Goal: Feedback & Contribution: Leave review/rating

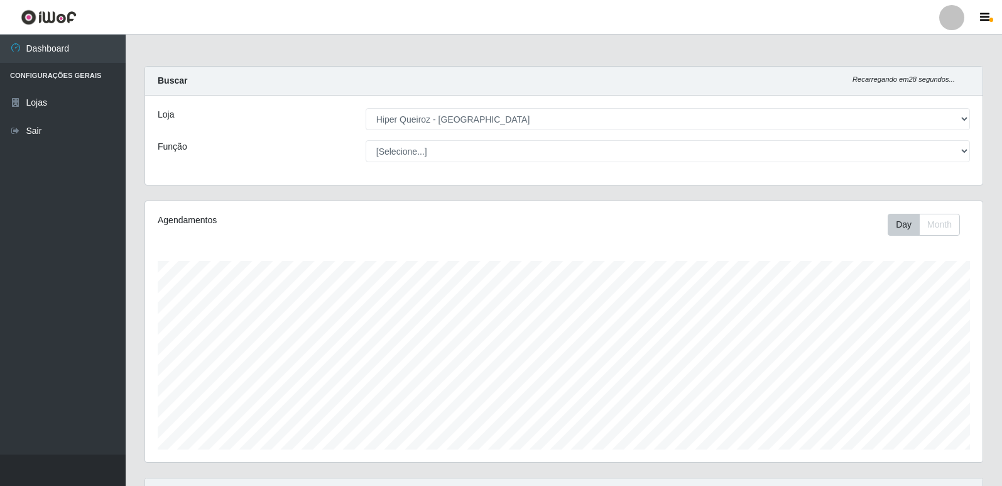
select select "516"
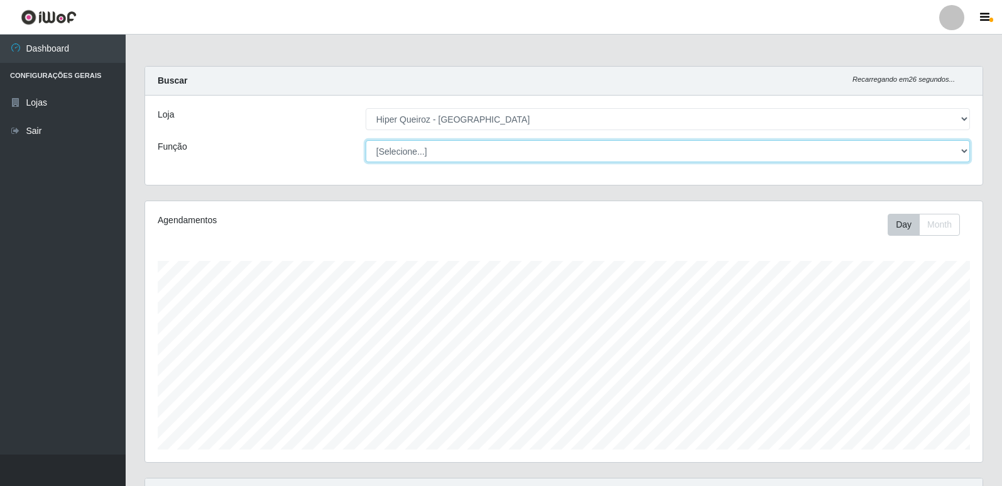
click at [965, 153] on select "[Selecione...] ASG ASG + ASG ++ Embalador Embalador + Embalador ++ Operador de …" at bounding box center [668, 151] width 604 height 22
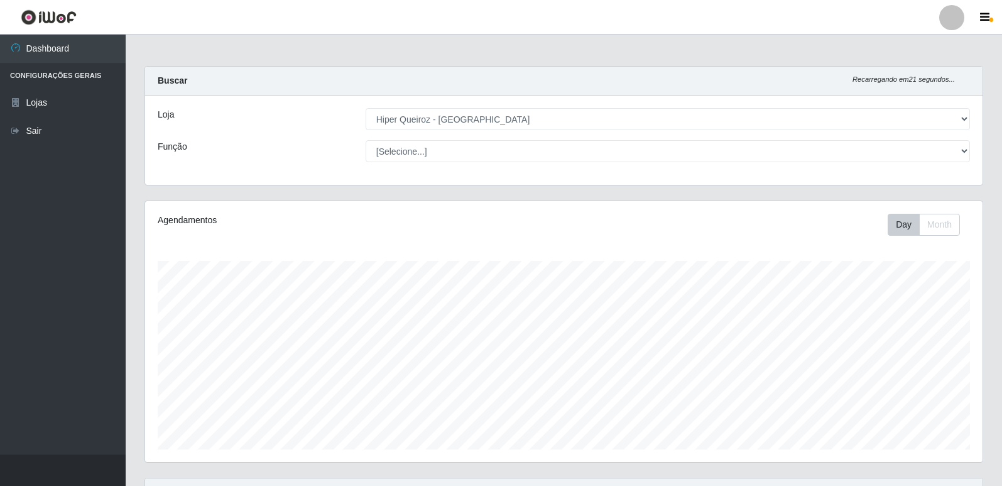
click at [301, 125] on div "Loja" at bounding box center [252, 119] width 208 height 22
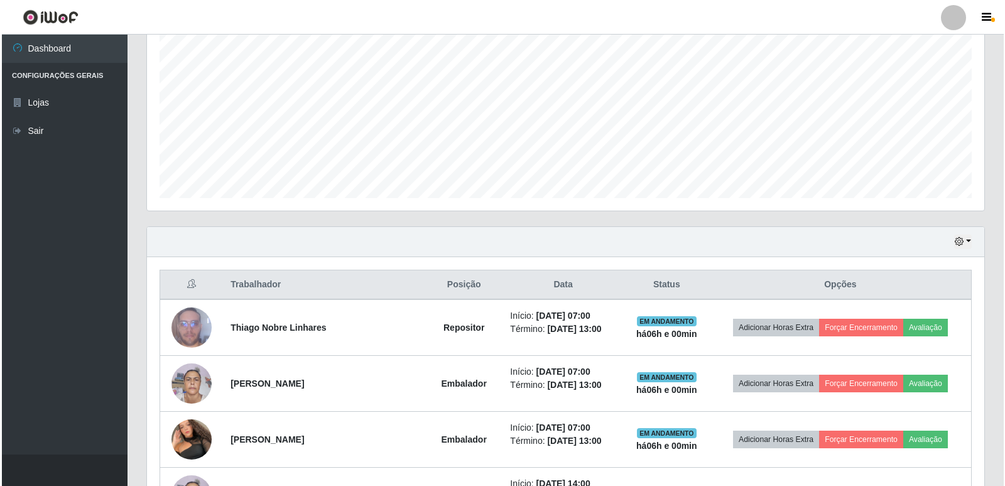
scroll to position [314, 0]
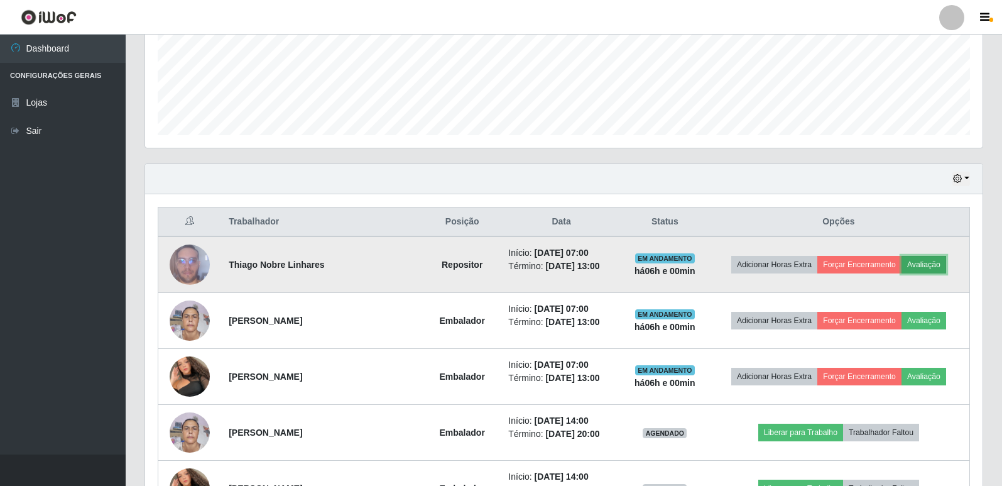
click at [917, 266] on button "Avaliação" at bounding box center [923, 265] width 45 height 18
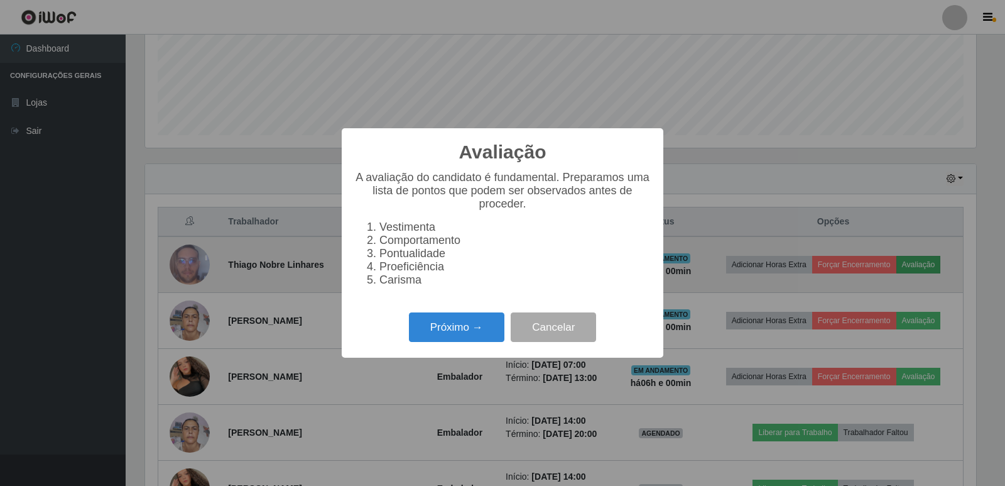
scroll to position [261, 831]
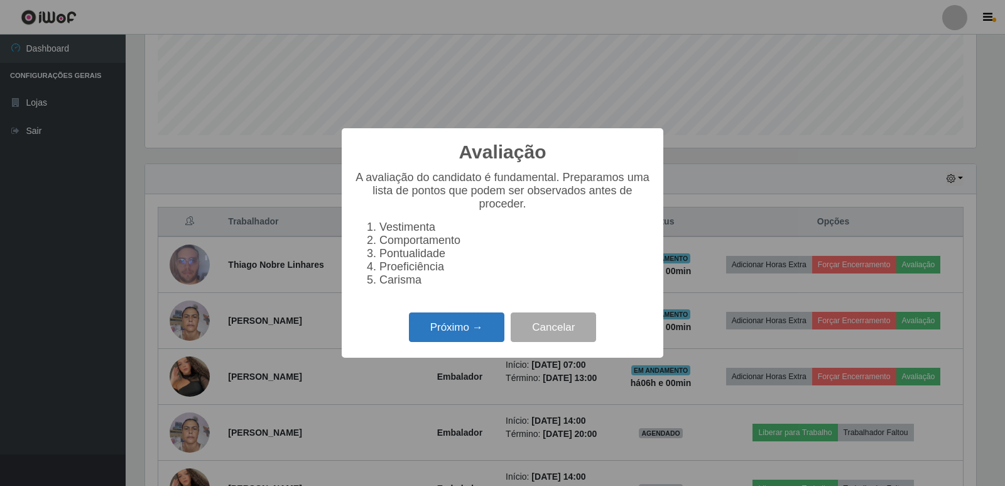
click at [478, 330] on button "Próximo →" at bounding box center [456, 327] width 95 height 30
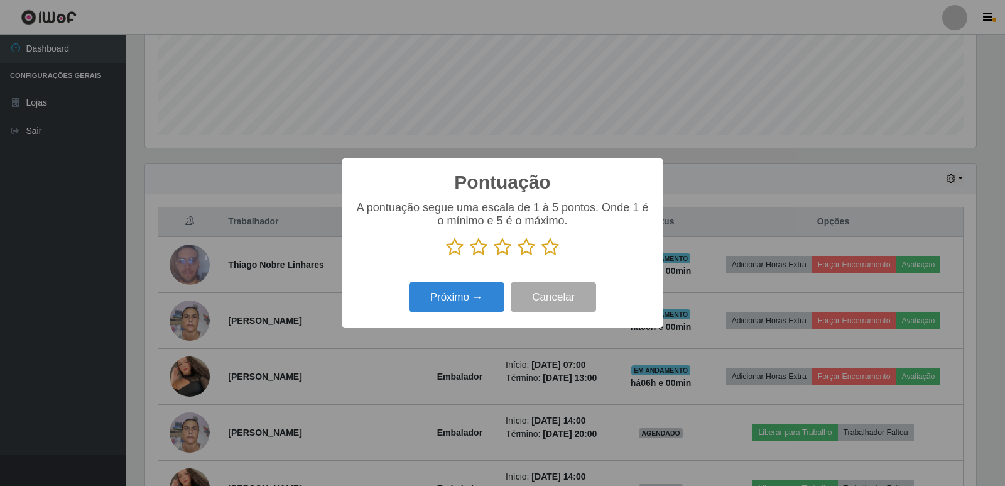
scroll to position [627956, 627385]
click at [552, 245] on icon at bounding box center [551, 246] width 18 height 19
click at [542, 256] on input "radio" at bounding box center [542, 256] width 0 height 0
click at [466, 291] on button "Próximo →" at bounding box center [456, 297] width 95 height 30
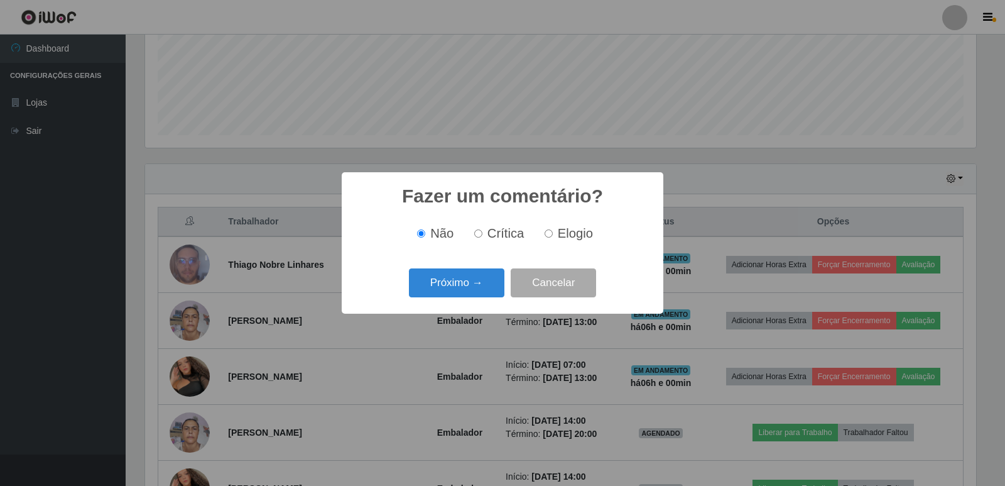
click at [548, 237] on input "Elogio" at bounding box center [549, 233] width 8 height 8
radio input "true"
click at [460, 283] on button "Próximo →" at bounding box center [456, 283] width 95 height 30
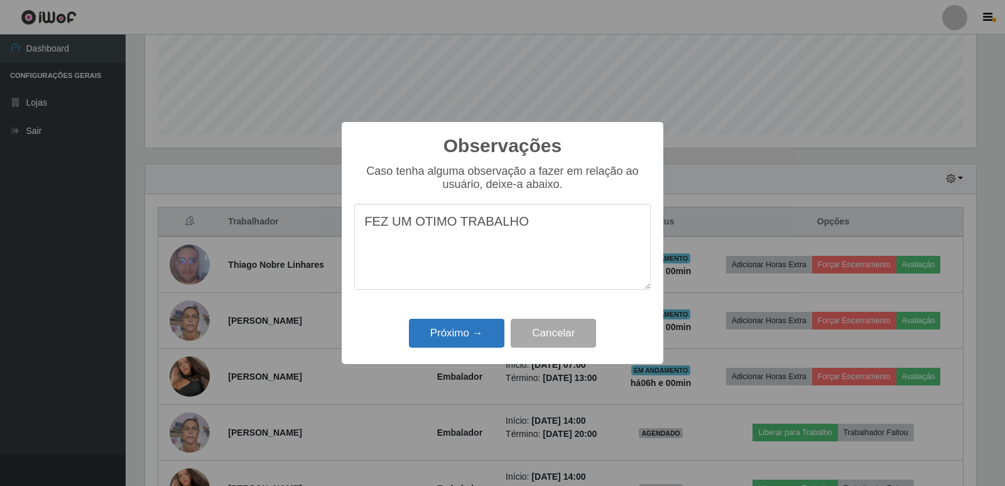
type textarea "FEZ UM OTIMO TRABALHO"
click at [456, 342] on button "Próximo →" at bounding box center [456, 334] width 95 height 30
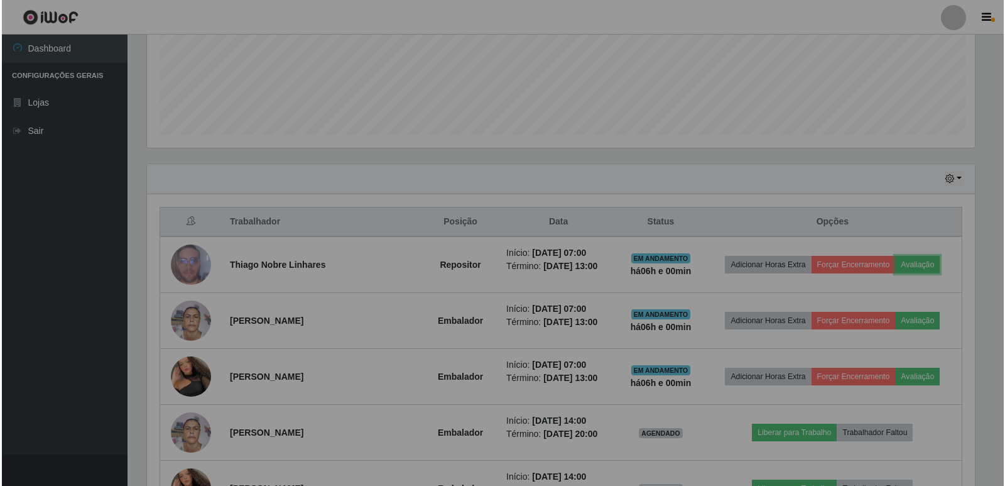
scroll to position [261, 837]
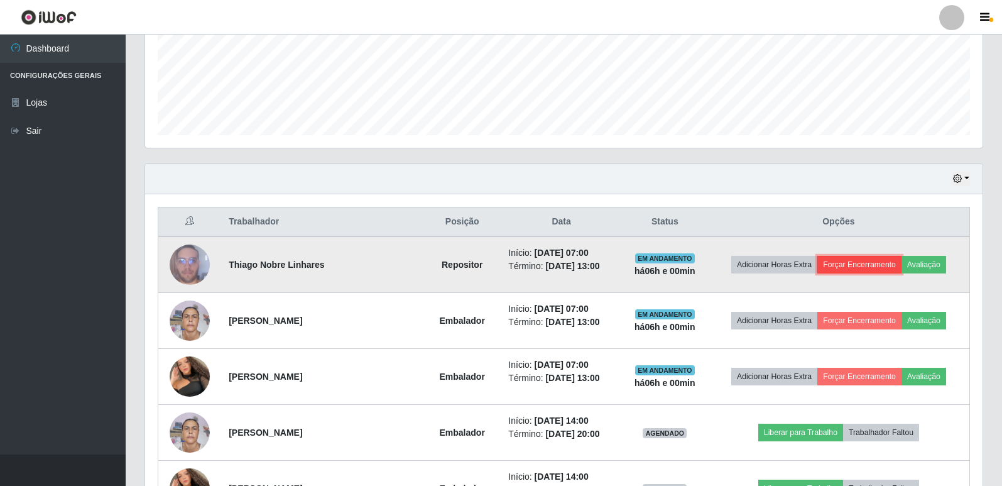
click at [883, 267] on button "Forçar Encerramento" at bounding box center [859, 265] width 84 height 18
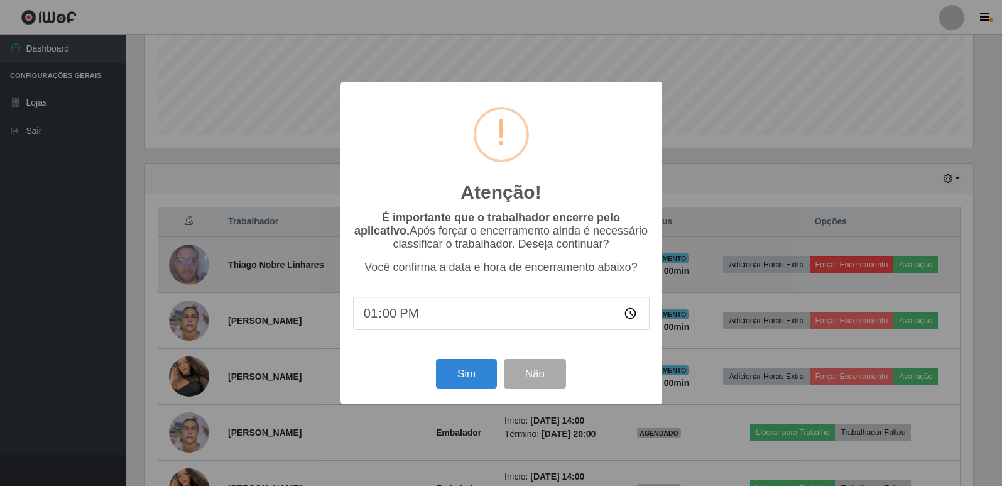
scroll to position [261, 831]
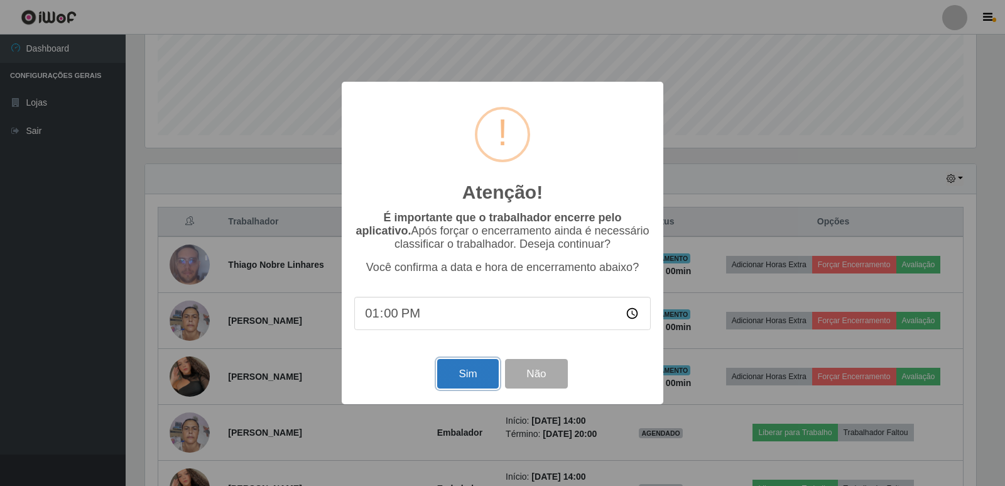
click at [464, 378] on button "Sim" at bounding box center [467, 374] width 61 height 30
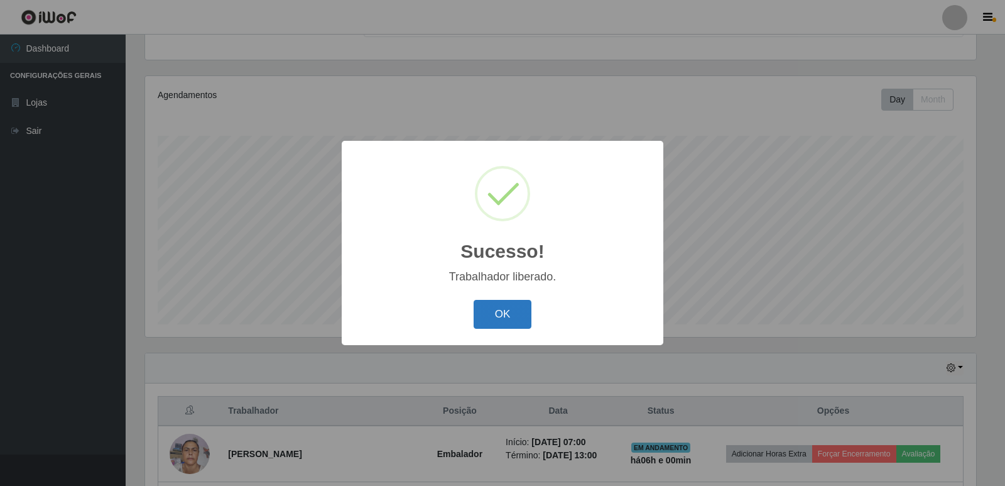
click at [524, 322] on button "OK" at bounding box center [503, 315] width 58 height 30
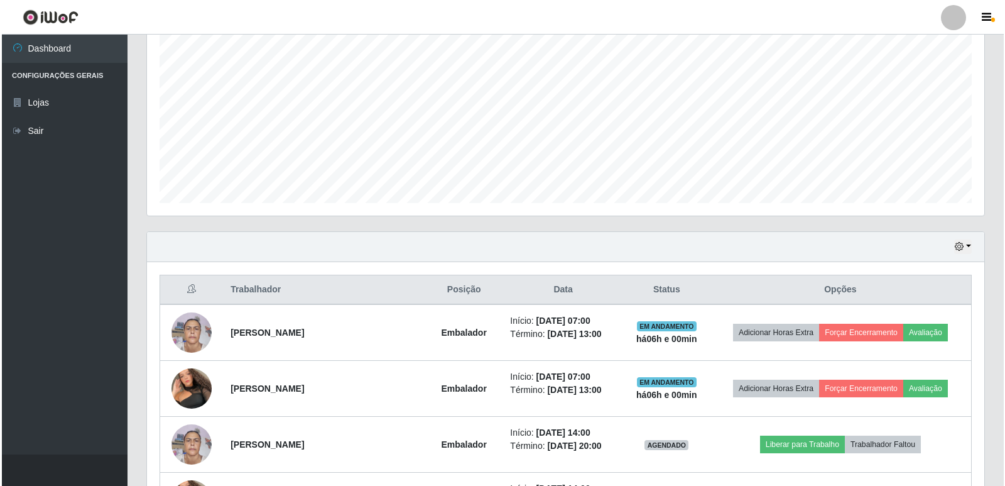
scroll to position [251, 0]
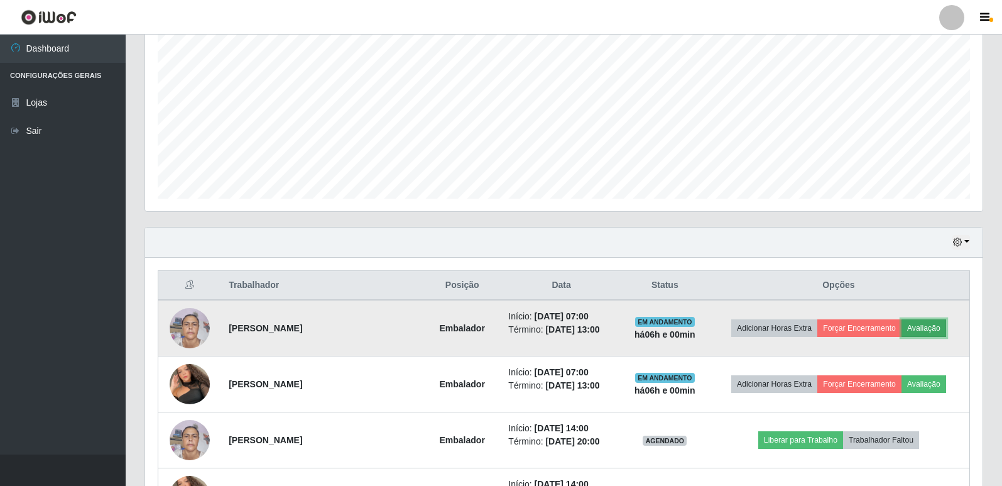
click at [914, 327] on button "Avaliação" at bounding box center [923, 328] width 45 height 18
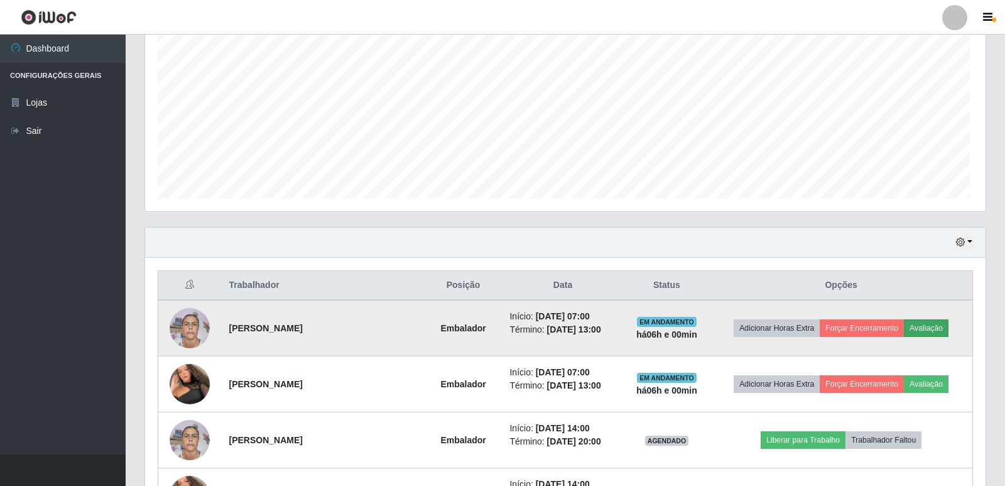
scroll to position [261, 831]
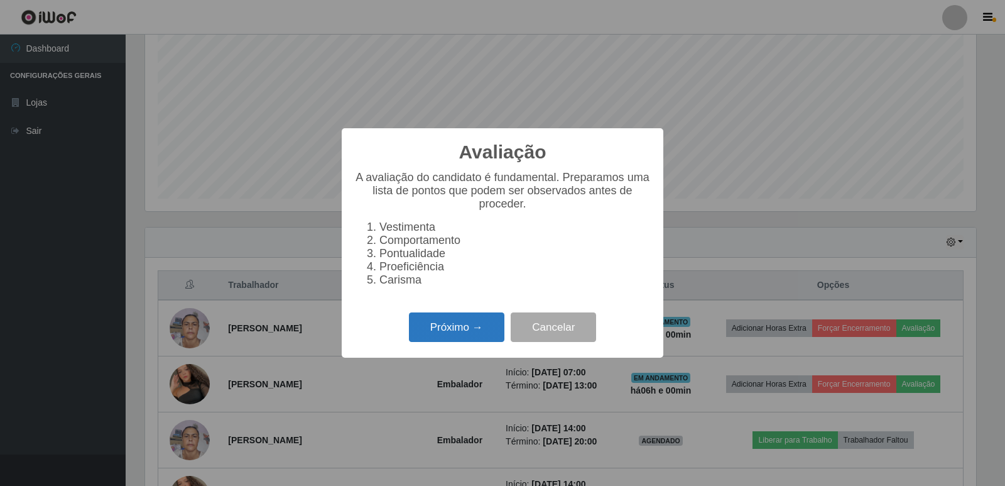
click at [434, 337] on button "Próximo →" at bounding box center [456, 327] width 95 height 30
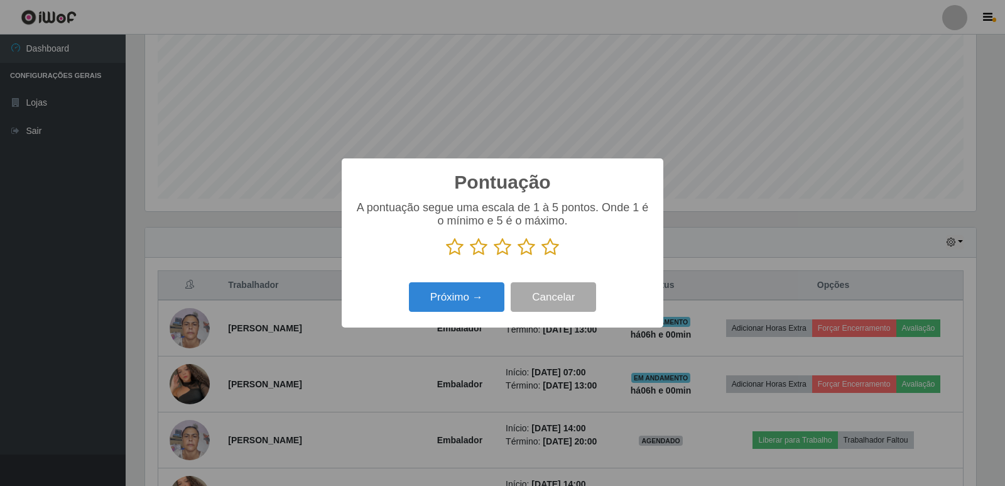
scroll to position [627956, 627385]
click at [550, 253] on icon at bounding box center [551, 246] width 18 height 19
click at [542, 256] on input "radio" at bounding box center [542, 256] width 0 height 0
click at [451, 296] on button "Próximo →" at bounding box center [456, 297] width 95 height 30
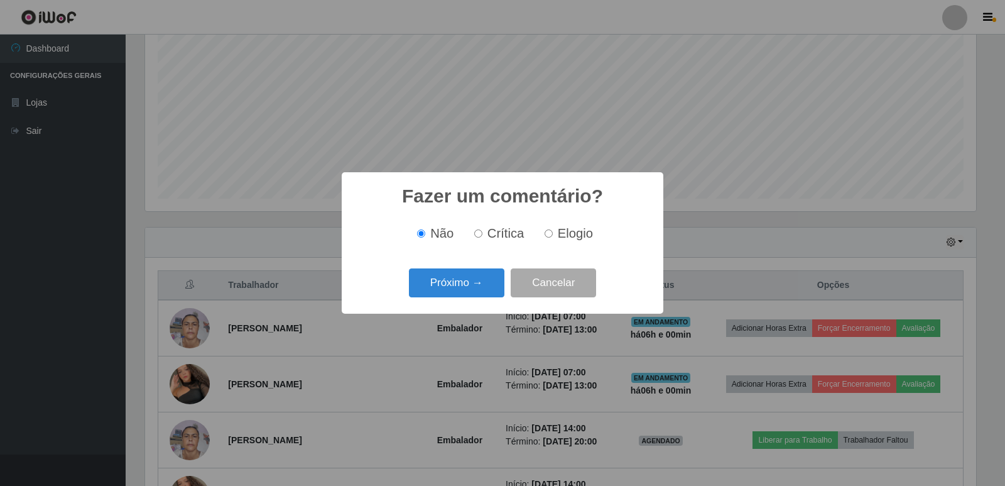
click at [547, 233] on input "Elogio" at bounding box center [549, 233] width 8 height 8
radio input "true"
click at [468, 285] on button "Próximo →" at bounding box center [456, 283] width 95 height 30
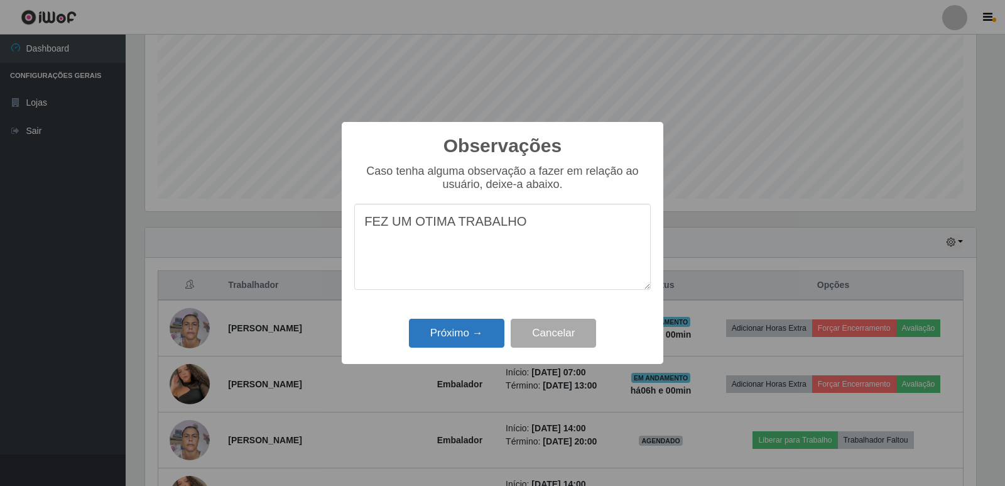
type textarea "FEZ UM OTIMA TRABALHO"
click at [450, 332] on button "Próximo →" at bounding box center [456, 334] width 95 height 30
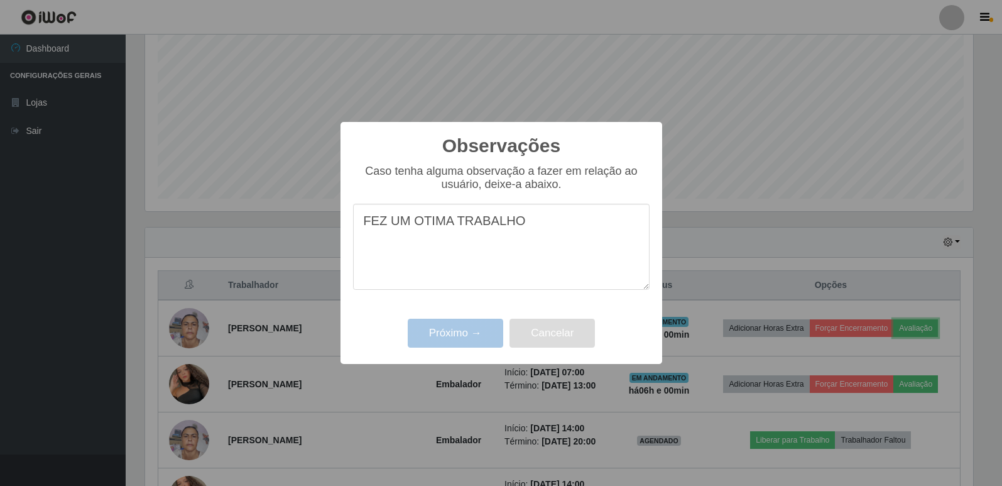
scroll to position [261, 837]
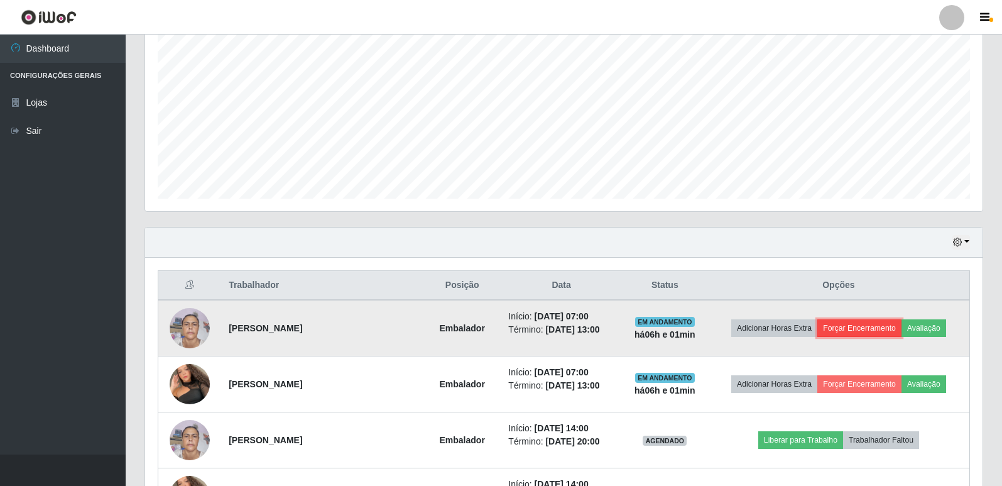
click at [864, 325] on button "Forçar Encerramento" at bounding box center [859, 328] width 84 height 18
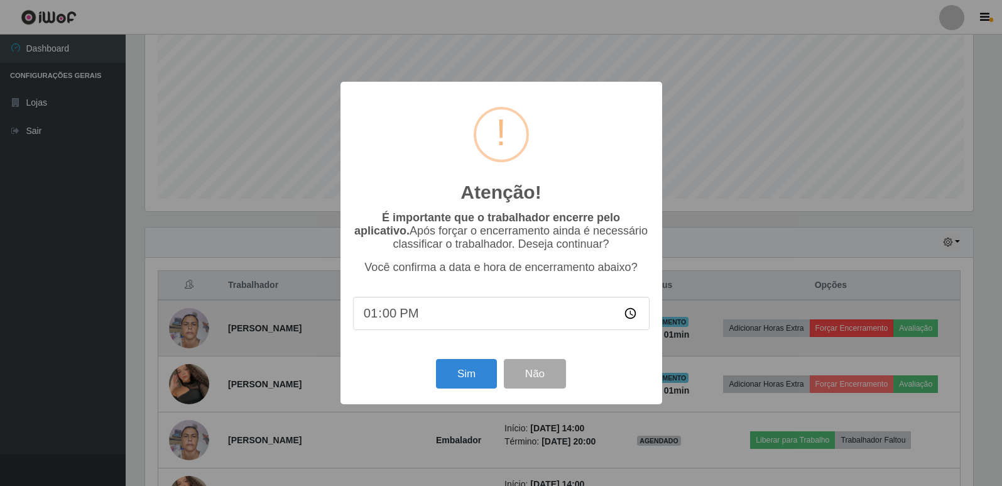
scroll to position [261, 831]
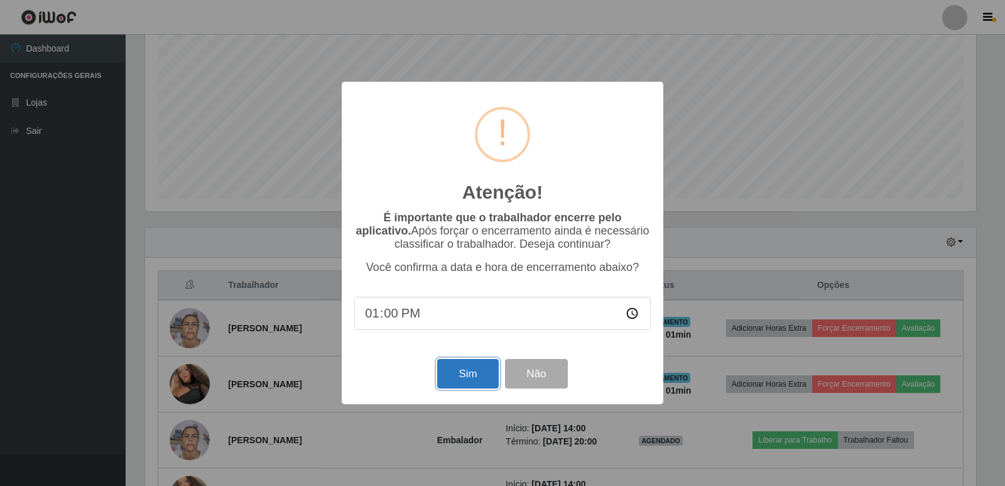
click at [474, 376] on button "Sim" at bounding box center [467, 374] width 61 height 30
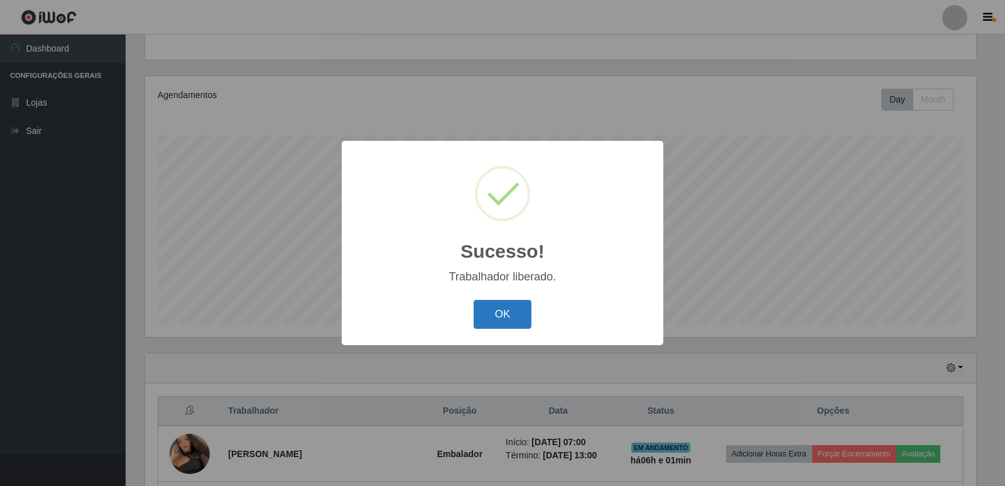
click at [511, 313] on button "OK" at bounding box center [503, 315] width 58 height 30
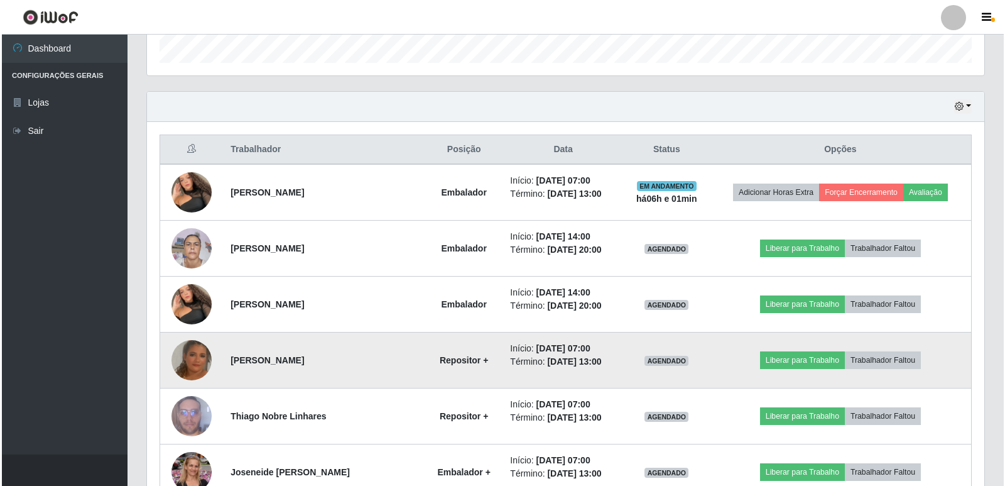
scroll to position [251, 0]
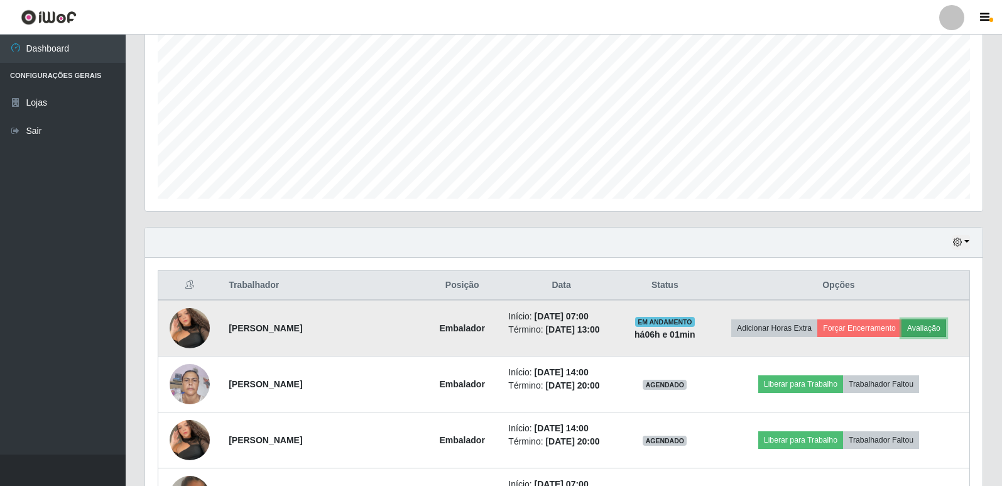
click at [909, 324] on button "Avaliação" at bounding box center [923, 328] width 45 height 18
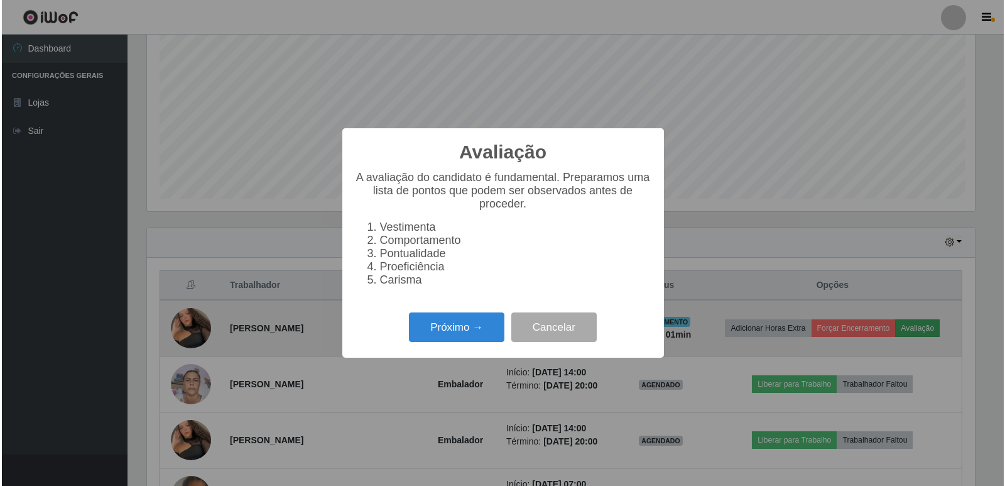
scroll to position [261, 831]
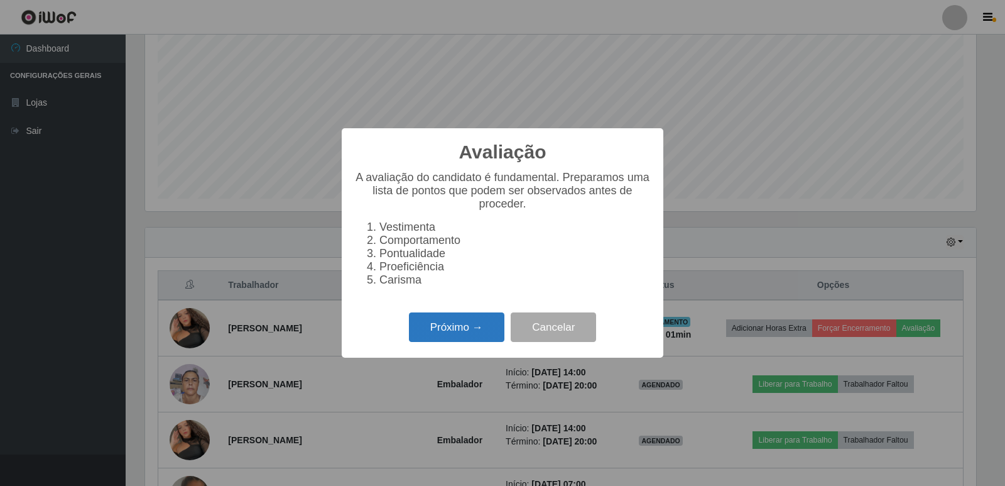
click at [464, 330] on button "Próximo →" at bounding box center [456, 327] width 95 height 30
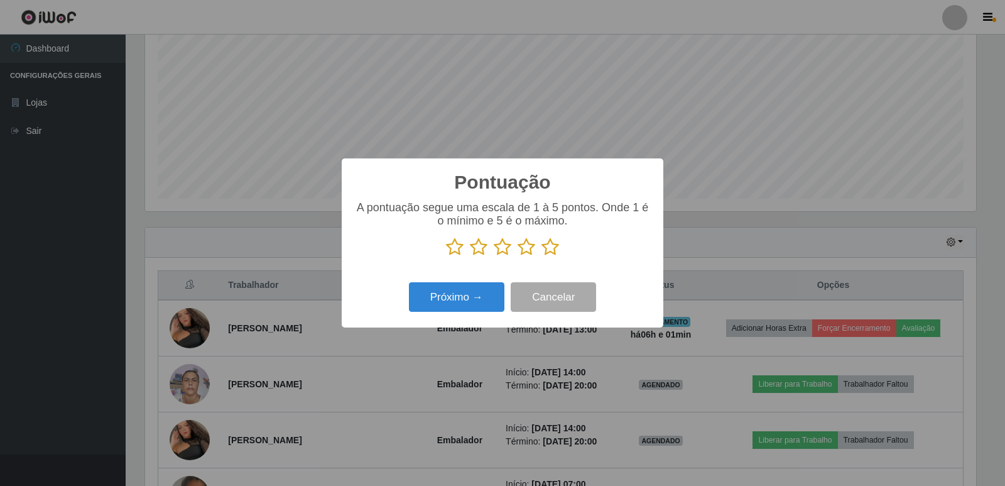
scroll to position [627956, 627385]
click at [550, 248] on icon at bounding box center [551, 246] width 18 height 19
click at [542, 256] on input "radio" at bounding box center [542, 256] width 0 height 0
click at [481, 303] on button "Próximo →" at bounding box center [456, 297] width 95 height 30
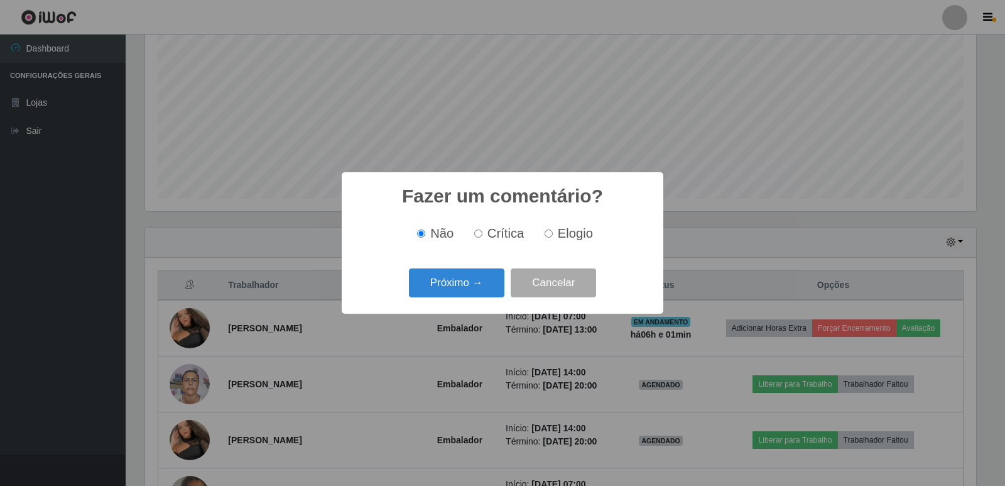
click at [549, 235] on input "Elogio" at bounding box center [549, 233] width 8 height 8
radio input "true"
click at [490, 280] on button "Próximo →" at bounding box center [456, 283] width 95 height 30
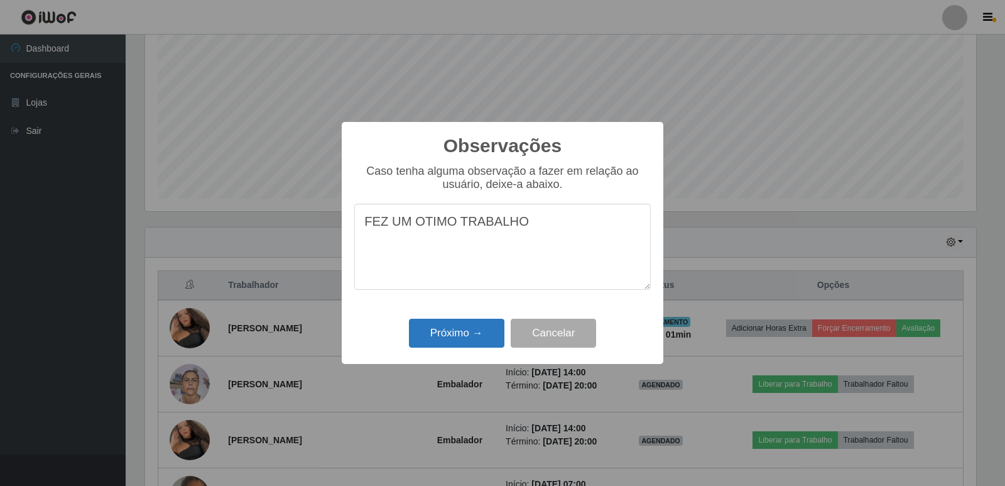
type textarea "FEZ UM OTIMO TRABALHO"
click at [461, 321] on button "Próximo →" at bounding box center [456, 334] width 95 height 30
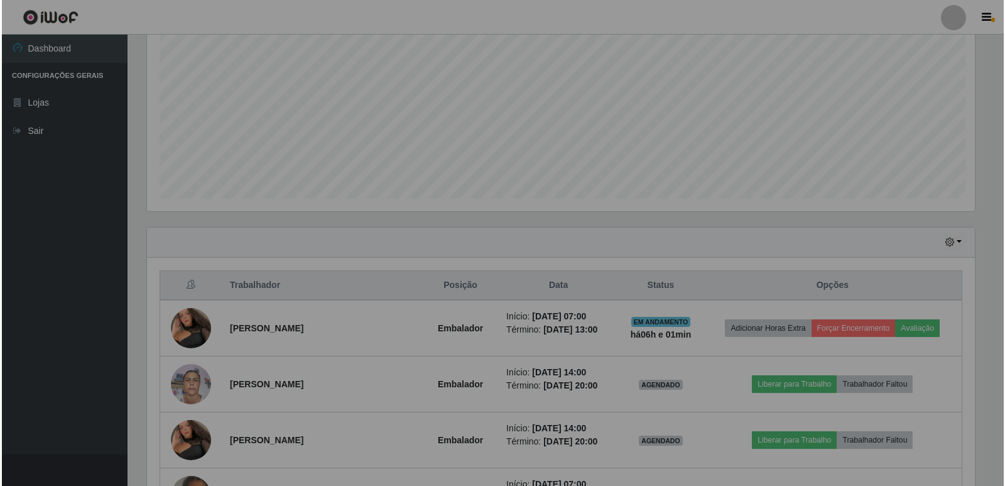
scroll to position [261, 837]
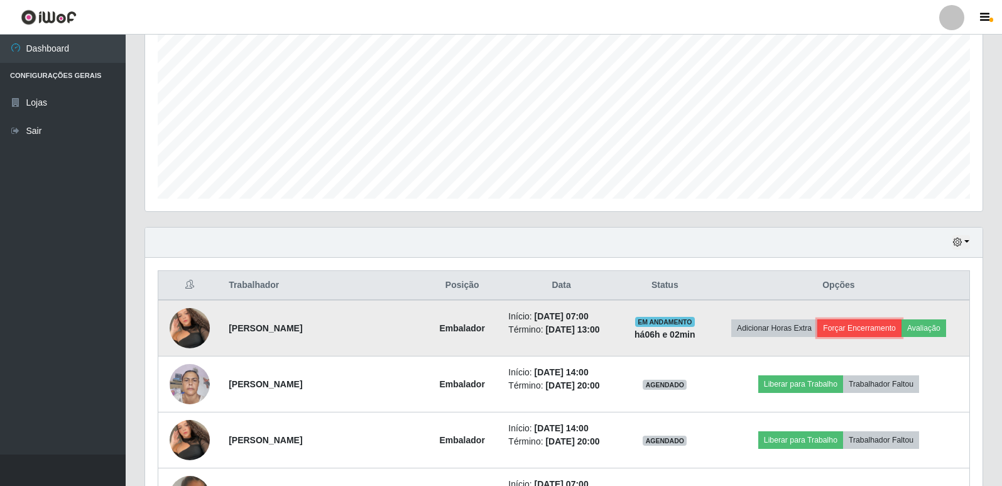
click at [854, 330] on button "Forçar Encerramento" at bounding box center [859, 328] width 84 height 18
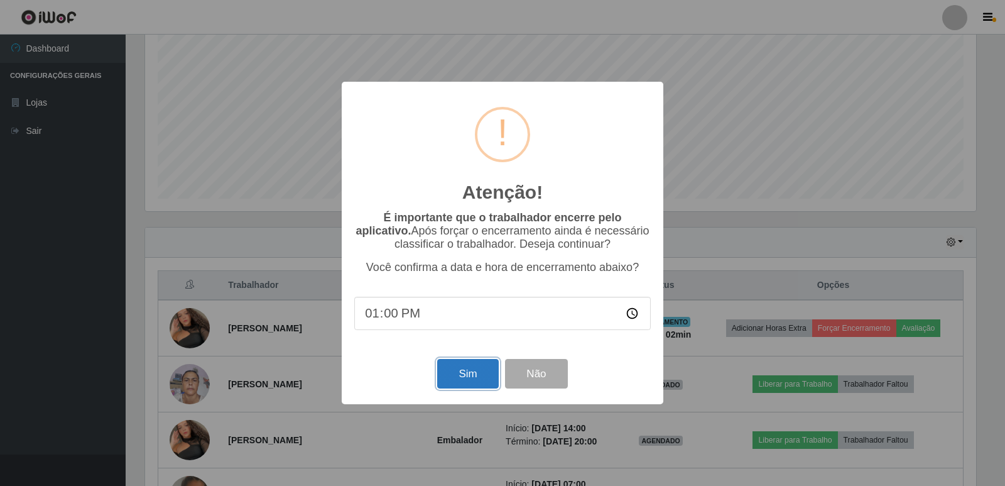
click at [471, 380] on button "Sim" at bounding box center [467, 374] width 61 height 30
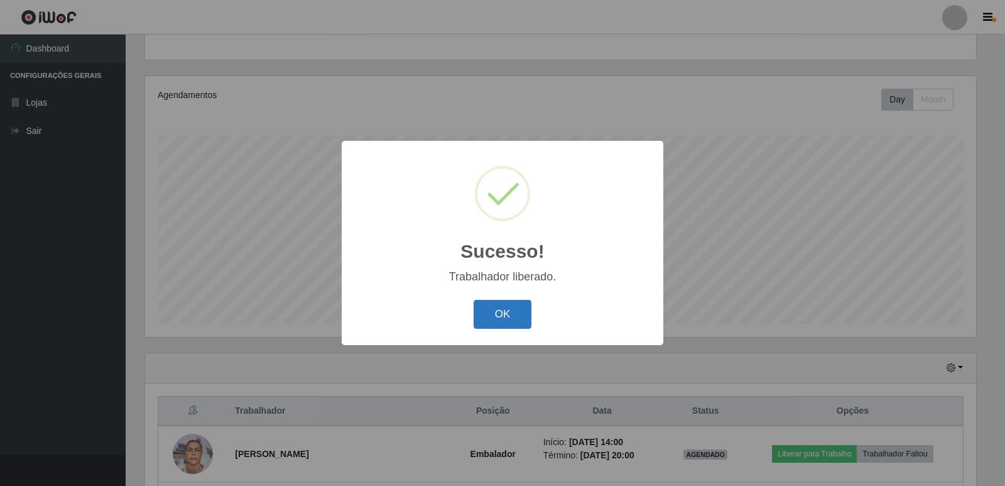
click at [499, 322] on button "OK" at bounding box center [503, 315] width 58 height 30
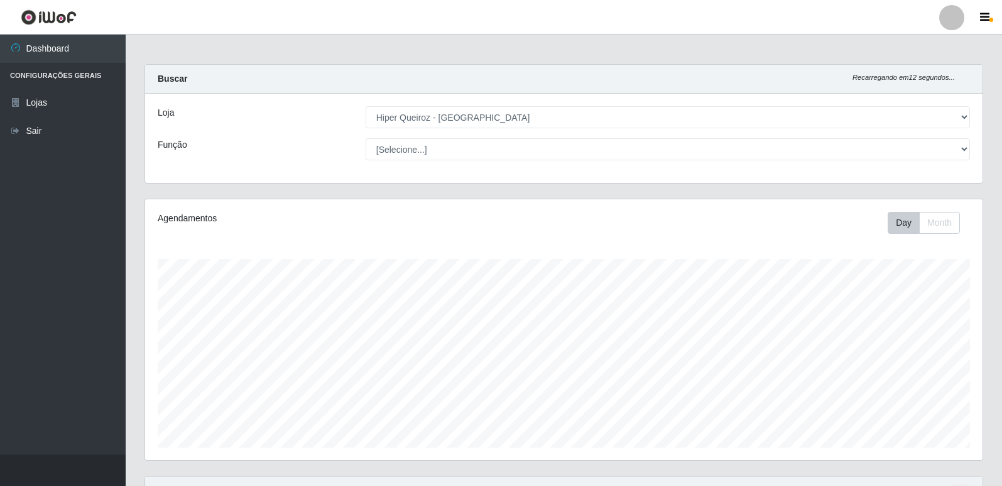
scroll to position [0, 0]
